Goal: Task Accomplishment & Management: Complete application form

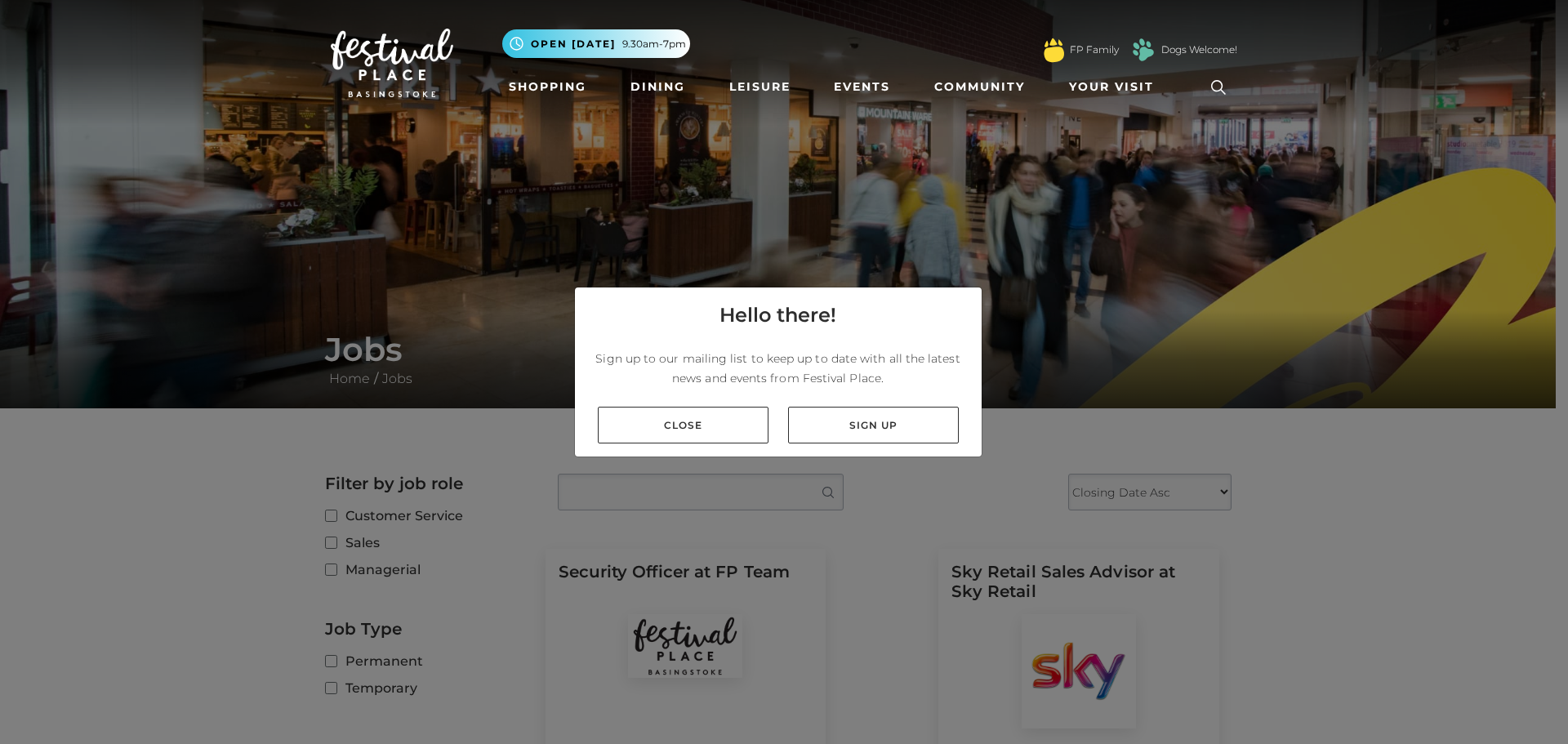
click at [735, 403] on div "Close Sign up" at bounding box center [778, 425] width 406 height 63
click at [702, 415] on link "Close" at bounding box center [683, 424] width 171 height 37
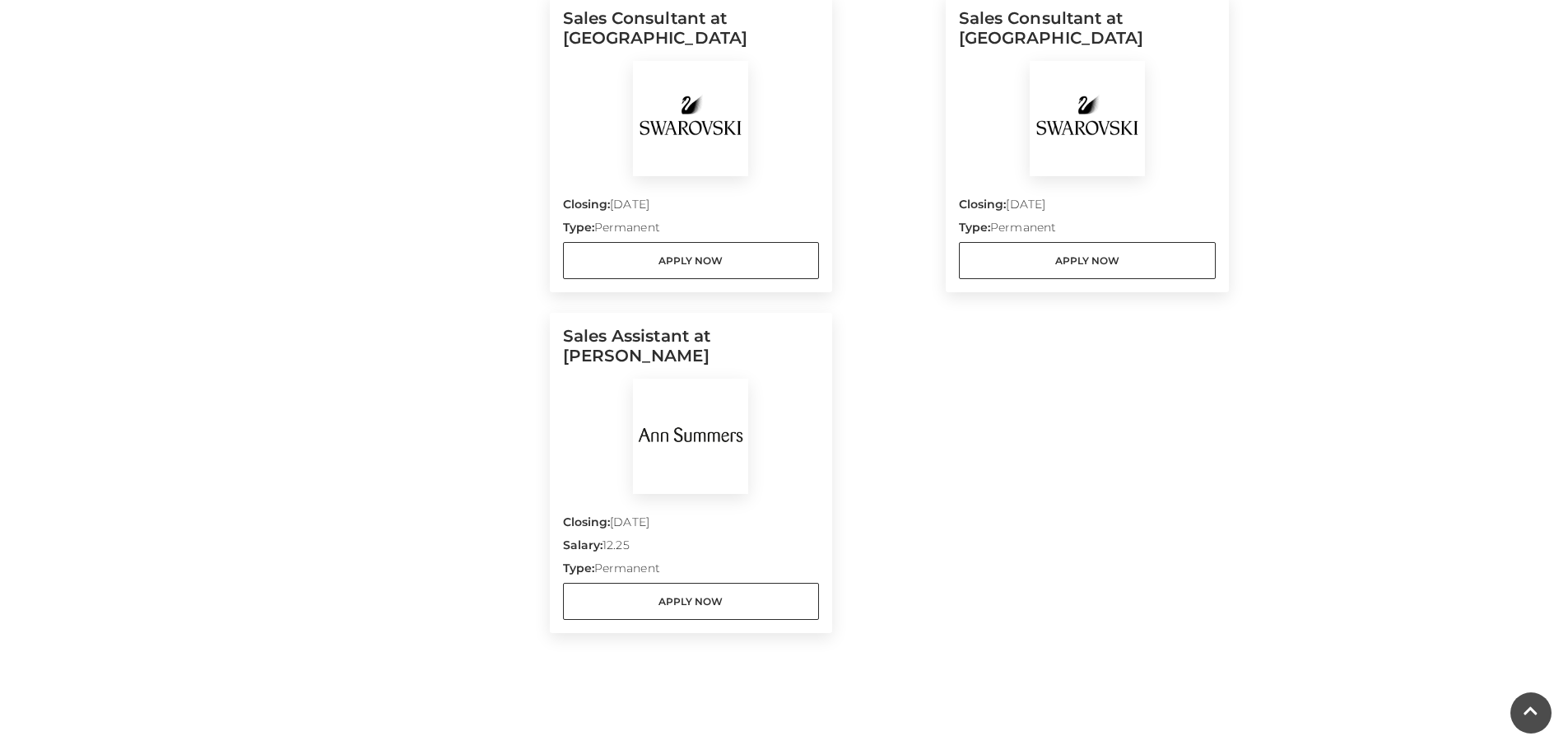
scroll to position [1358, 0]
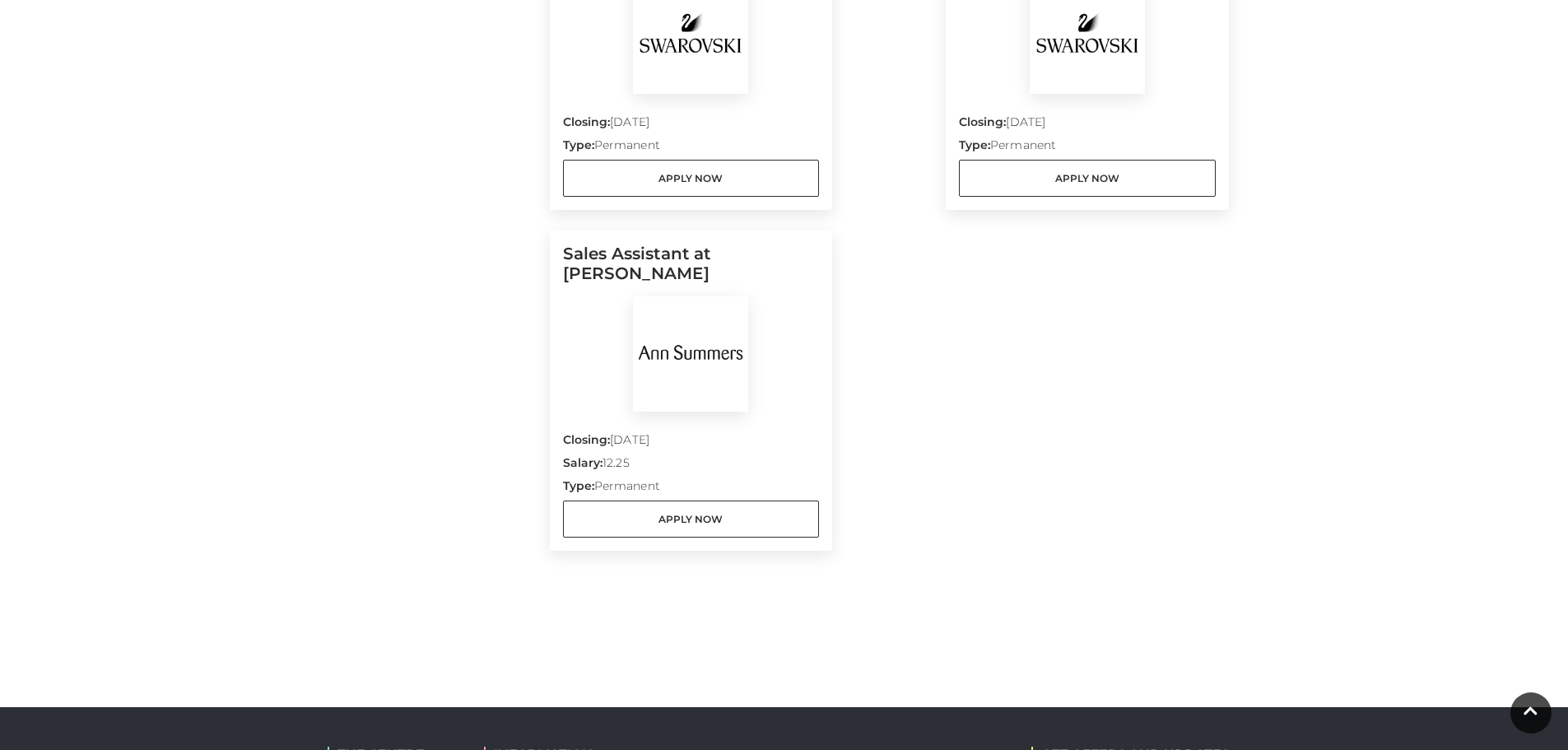
click at [669, 270] on h5 "Sales Assistant at Ann Summers" at bounding box center [691, 270] width 257 height 53
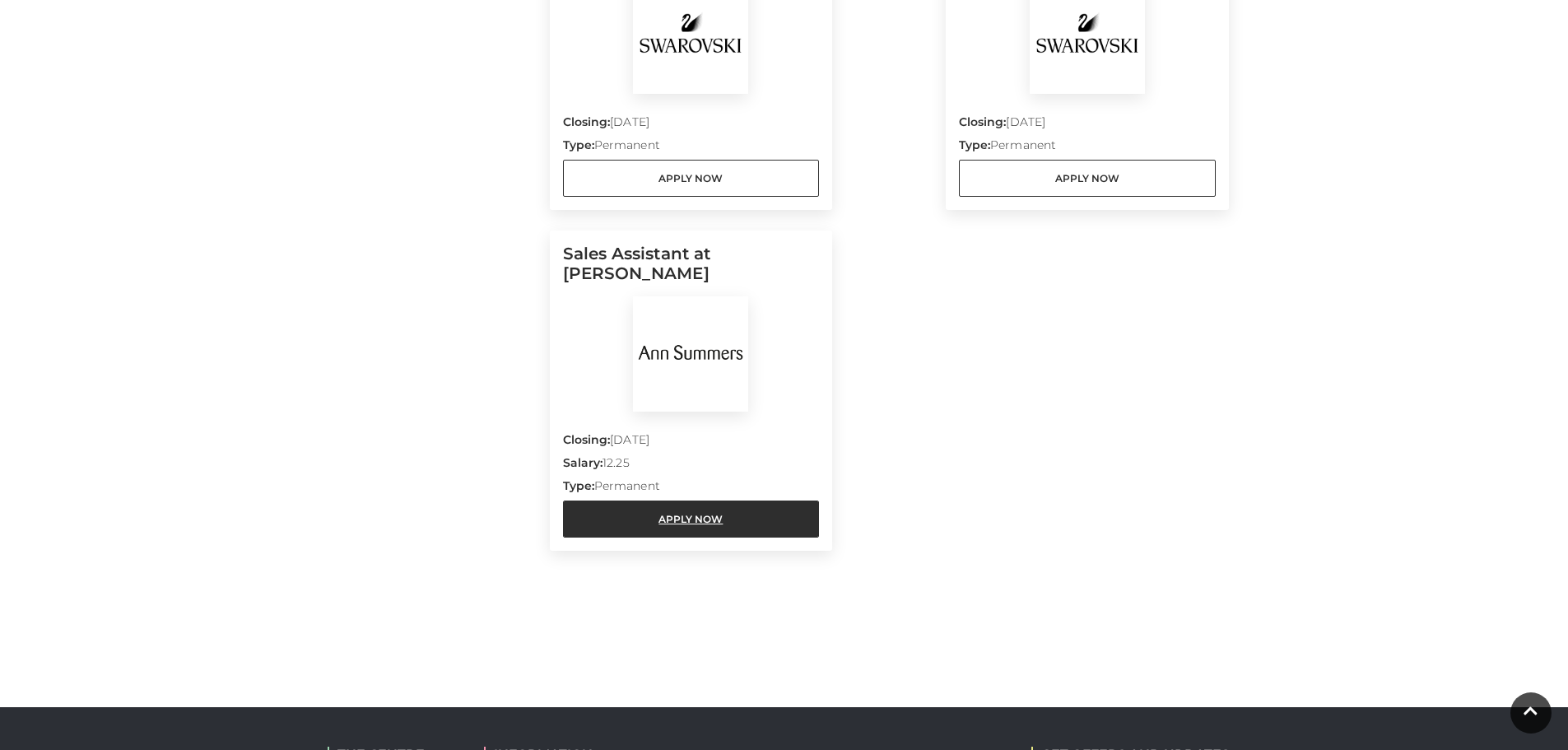
click at [653, 521] on link "Apply Now" at bounding box center [691, 518] width 257 height 37
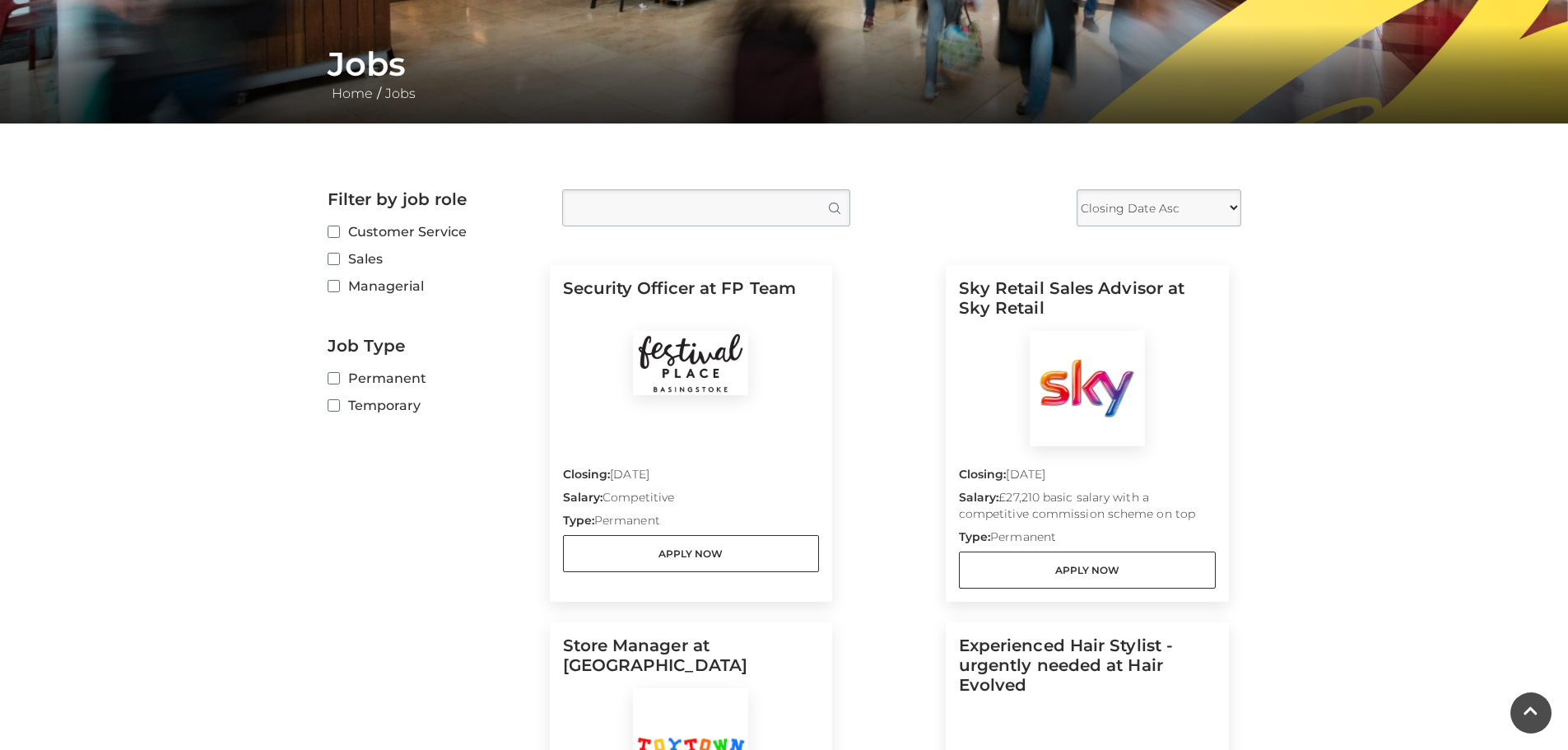
scroll to position [41, 0]
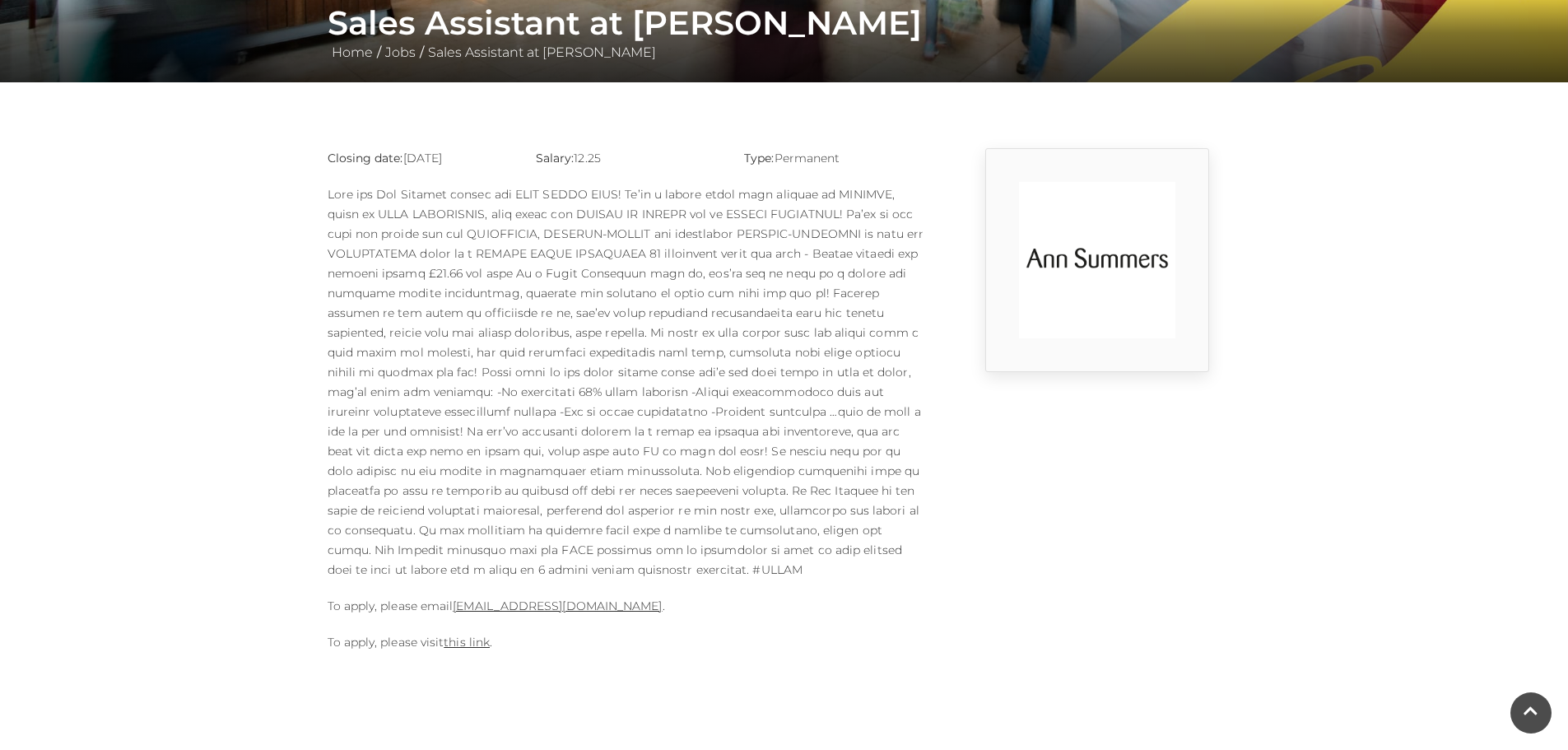
scroll to position [411, 0]
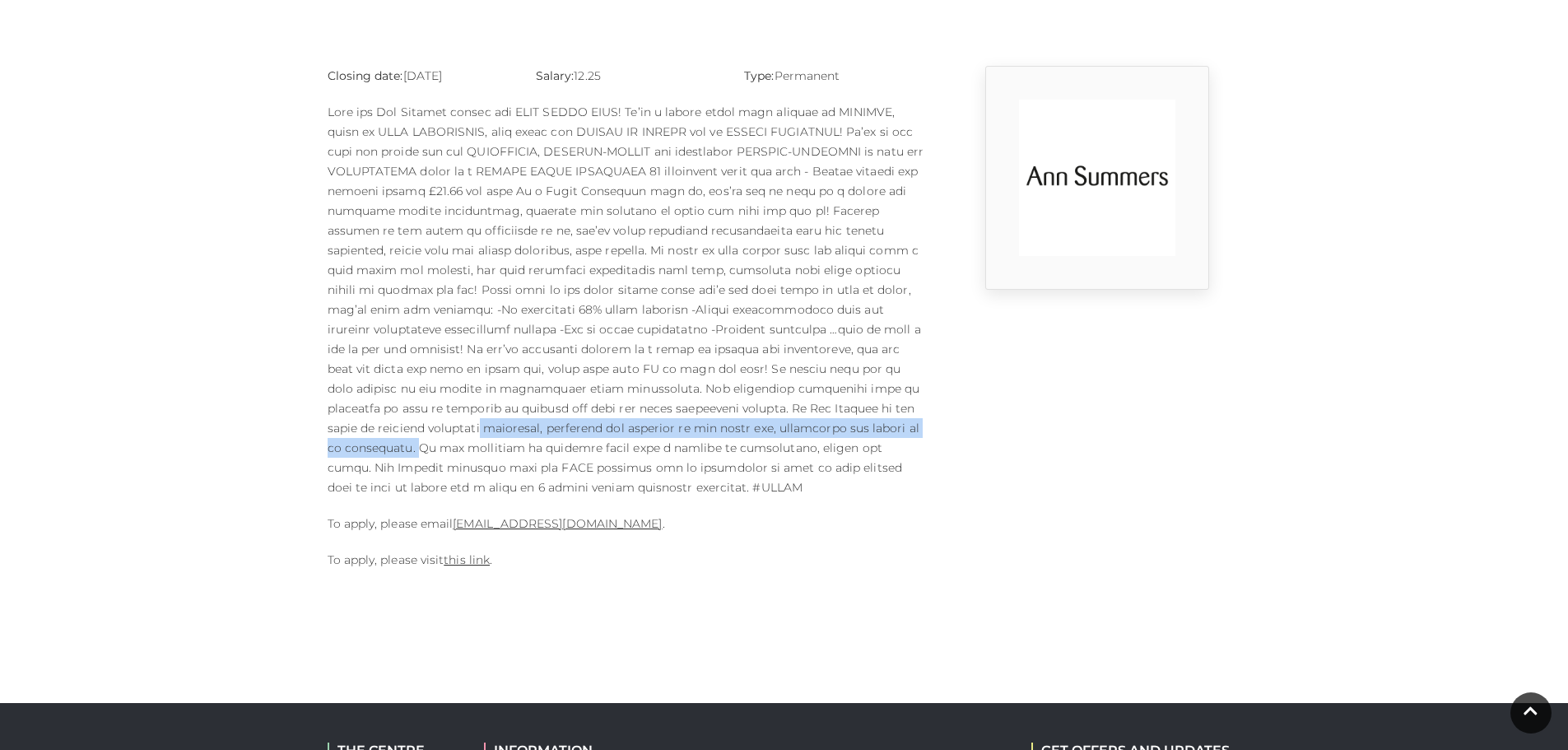
drag, startPoint x: 686, startPoint y: 409, endPoint x: 624, endPoint y: 421, distance: 63.2
click at [624, 421] on p at bounding box center [628, 299] width 601 height 395
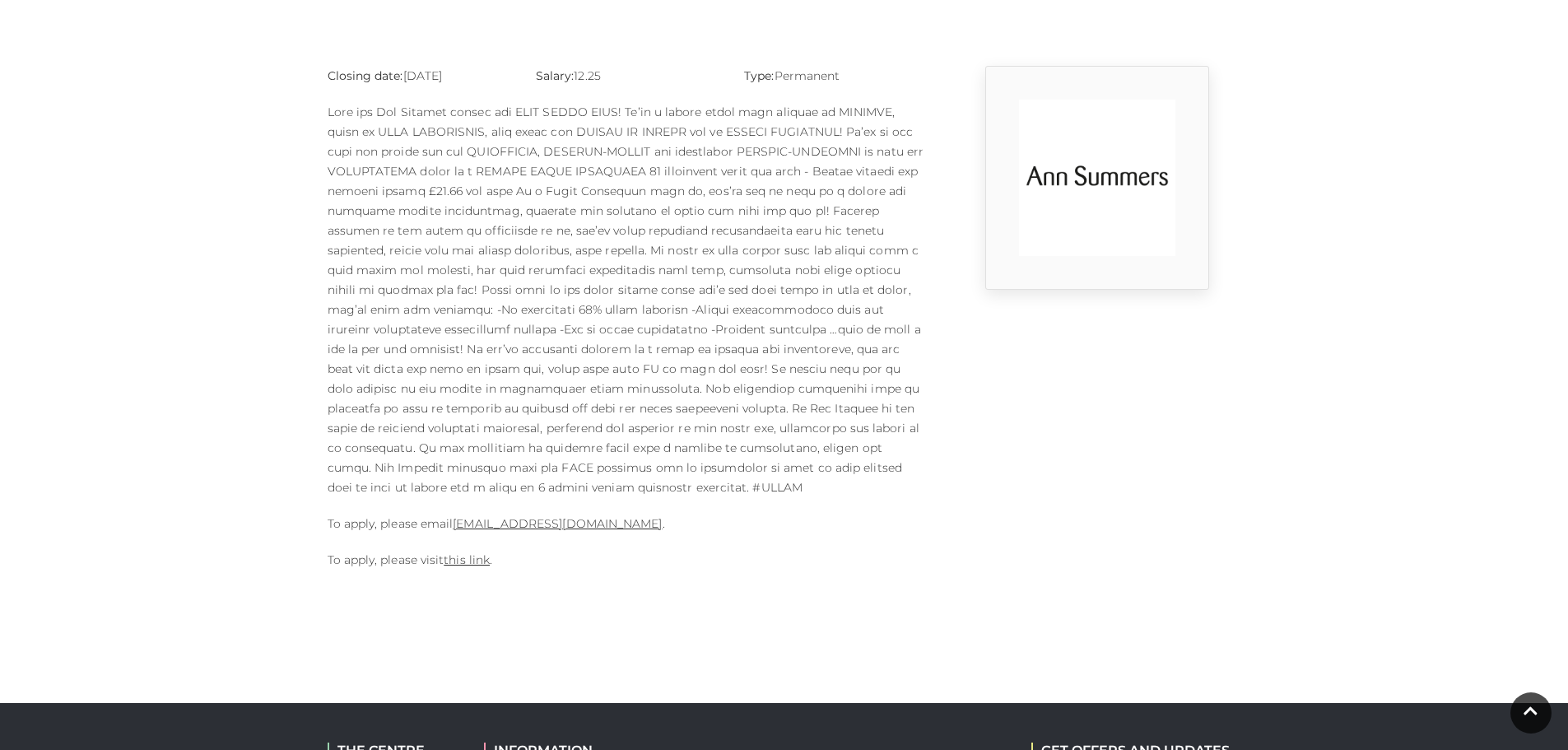
click at [699, 340] on p at bounding box center [628, 299] width 601 height 395
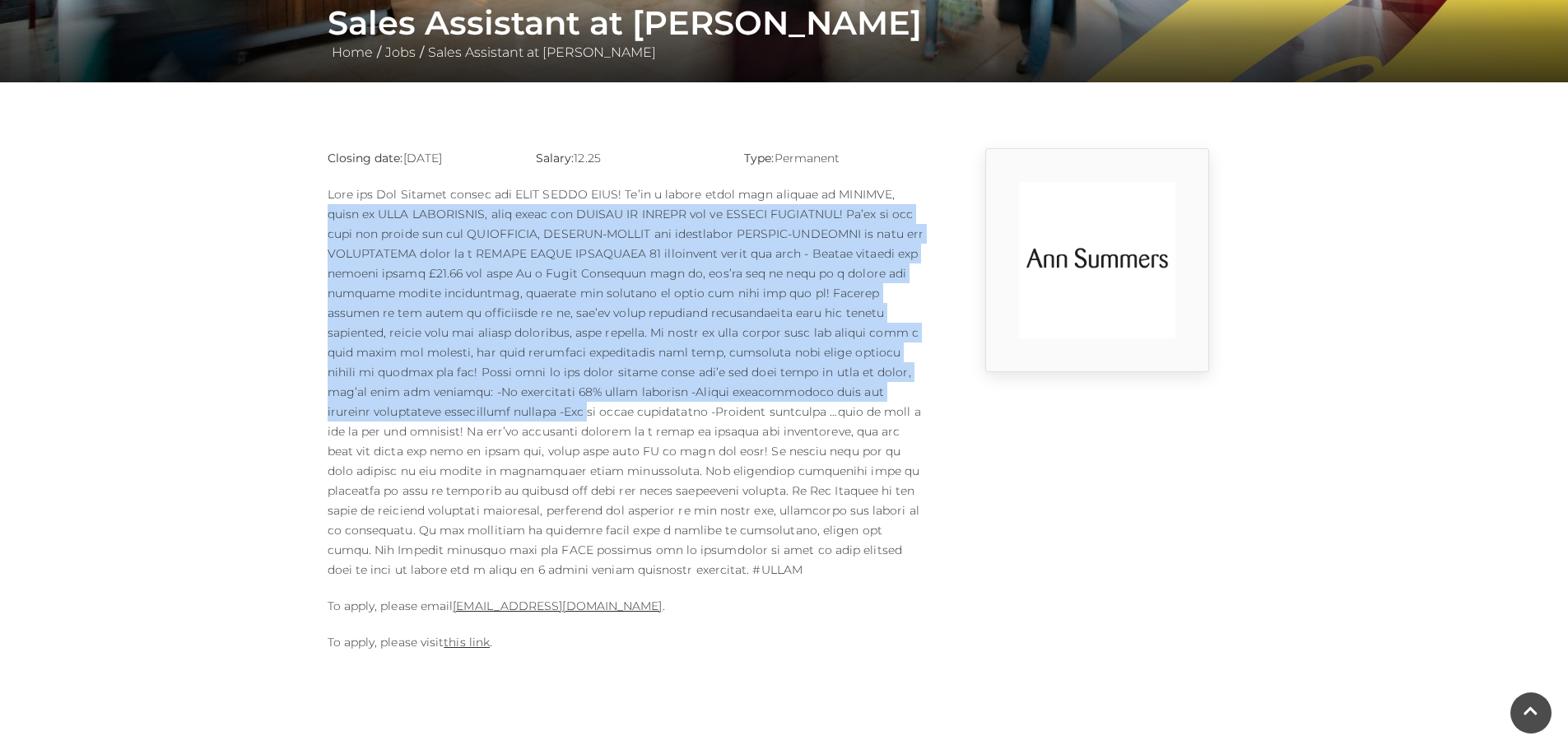
drag, startPoint x: 835, startPoint y: 385, endPoint x: 177, endPoint y: 210, distance: 680.9
click at [177, 210] on main "Sales Assistant at [PERSON_NAME] Home / Jobs / Sales Assistant at [PERSON_NAME]…" at bounding box center [784, 169] width 1568 height 997
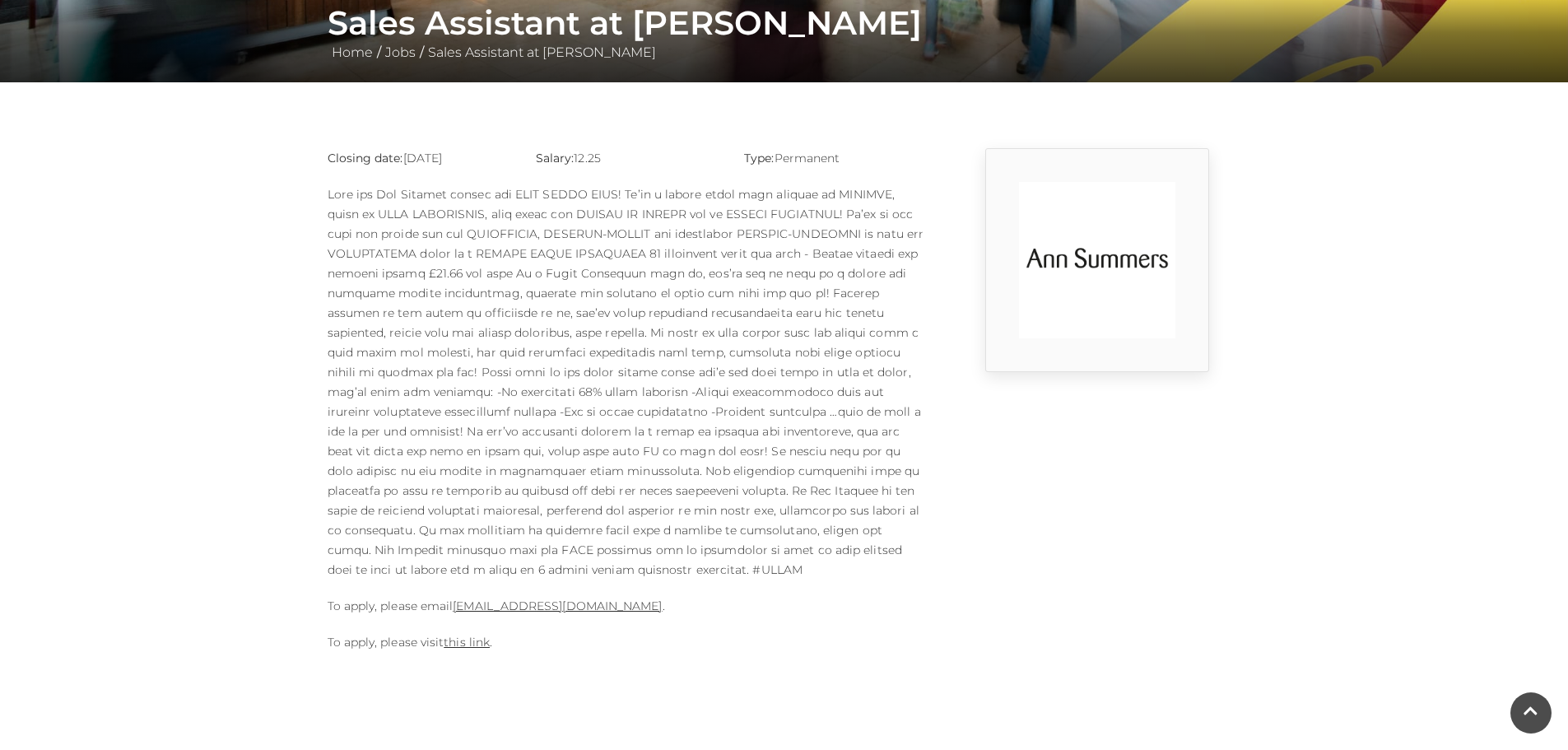
click at [731, 414] on p at bounding box center [628, 381] width 601 height 395
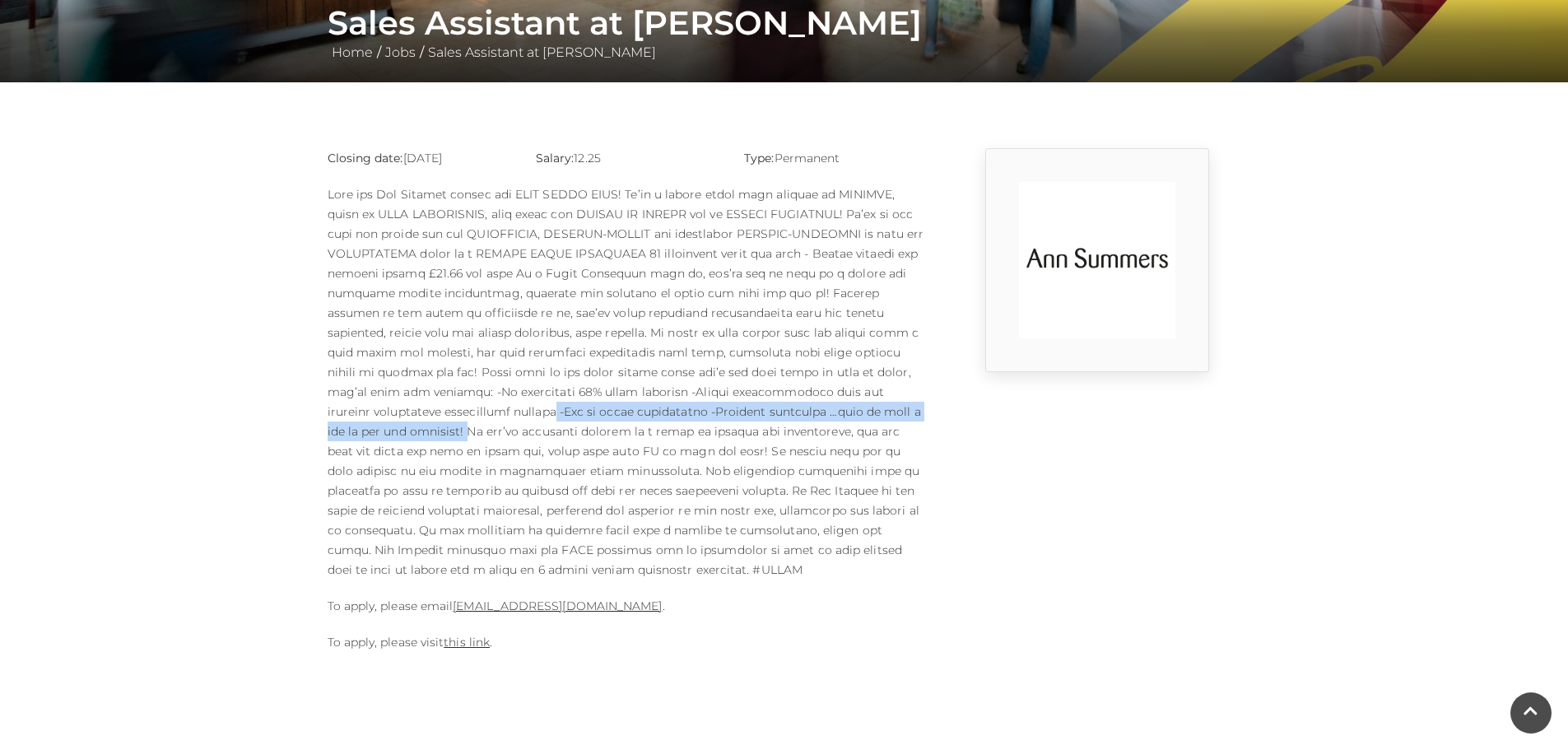
drag, startPoint x: 741, startPoint y: 406, endPoint x: 800, endPoint y: 391, distance: 60.9
click at [800, 391] on p at bounding box center [628, 381] width 601 height 395
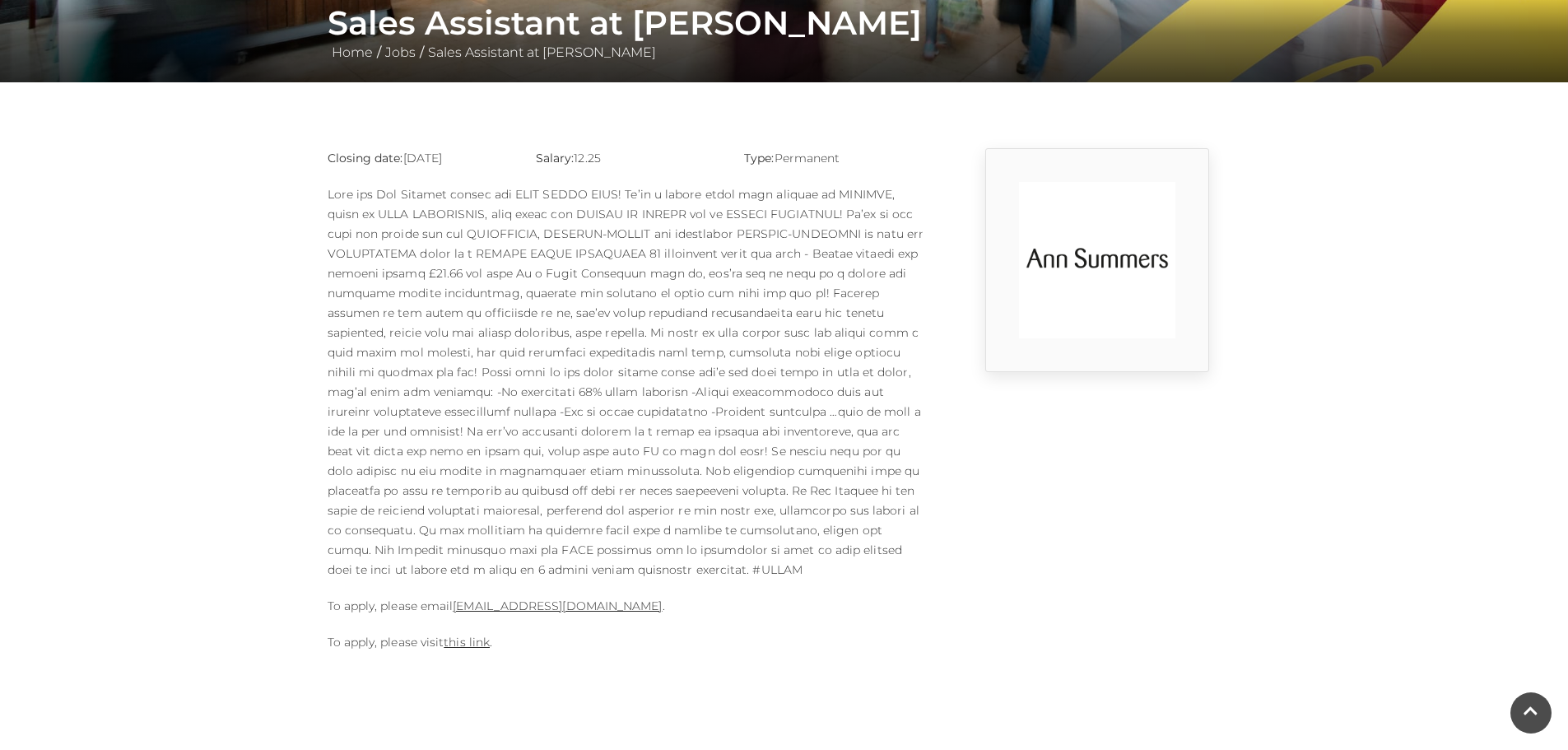
click at [608, 368] on p at bounding box center [628, 381] width 601 height 395
click at [610, 367] on p at bounding box center [628, 381] width 601 height 395
click at [613, 367] on p at bounding box center [628, 381] width 601 height 395
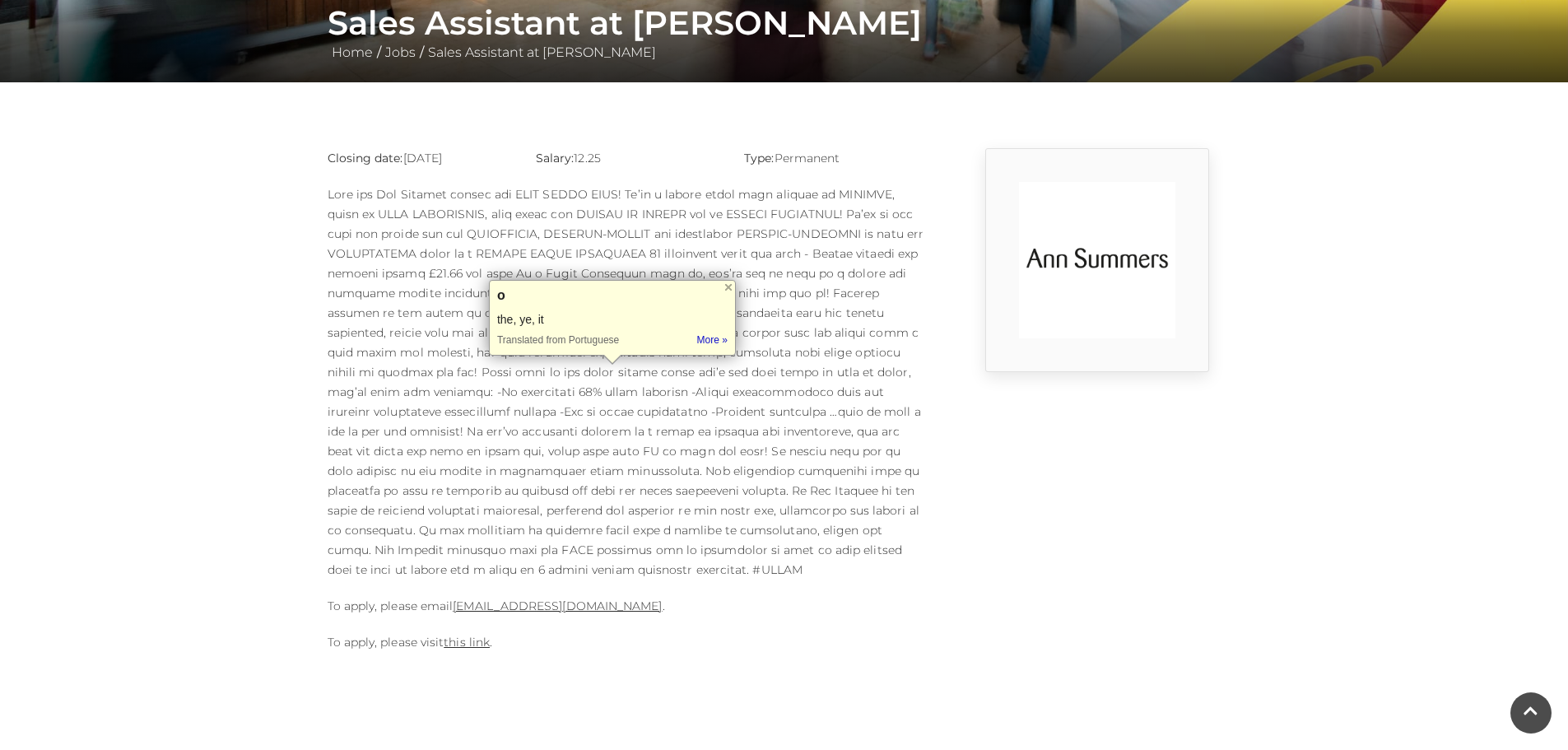
click at [621, 383] on p at bounding box center [628, 381] width 601 height 395
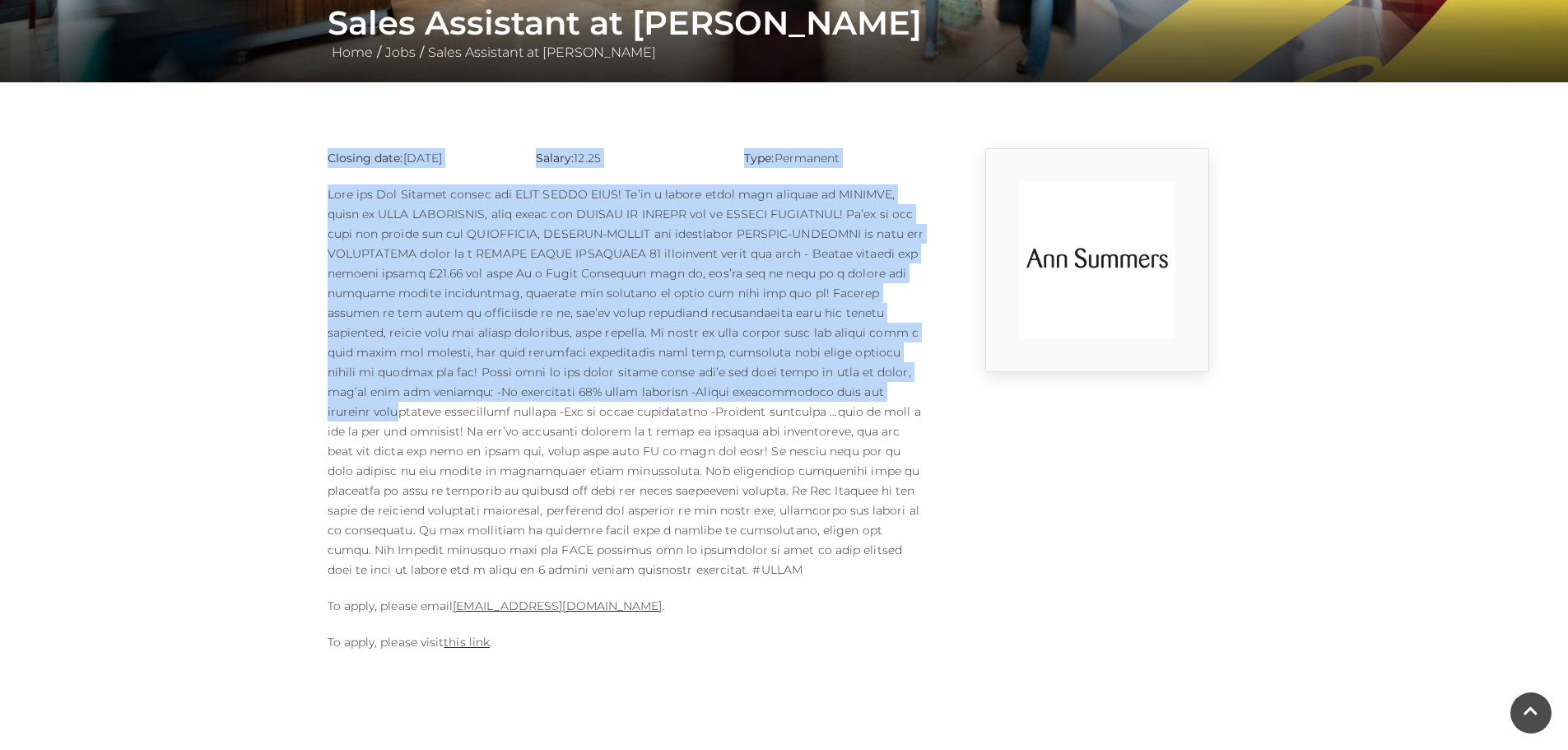
drag, startPoint x: 633, startPoint y: 382, endPoint x: 231, endPoint y: 178, distance: 450.8
click at [231, 178] on main "Sales Assistant at [PERSON_NAME] Home / Jobs / Sales Assistant at [PERSON_NAME]…" at bounding box center [784, 169] width 1568 height 997
click at [230, 177] on main "Sales Assistant at [PERSON_NAME] Home / Jobs / Sales Assistant at [PERSON_NAME]…" at bounding box center [784, 169] width 1568 height 997
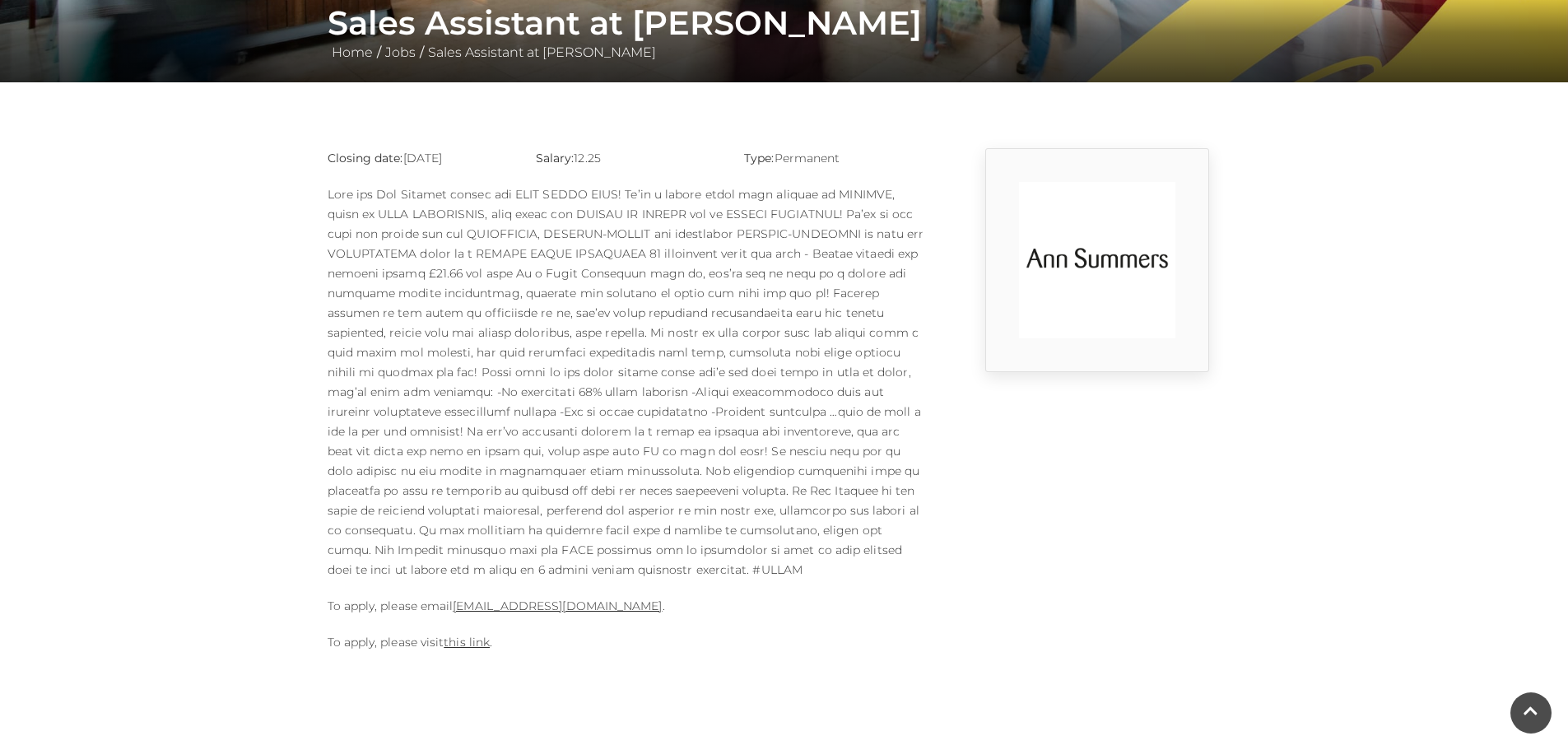
scroll to position [0, 0]
